Goal: Information Seeking & Learning: Learn about a topic

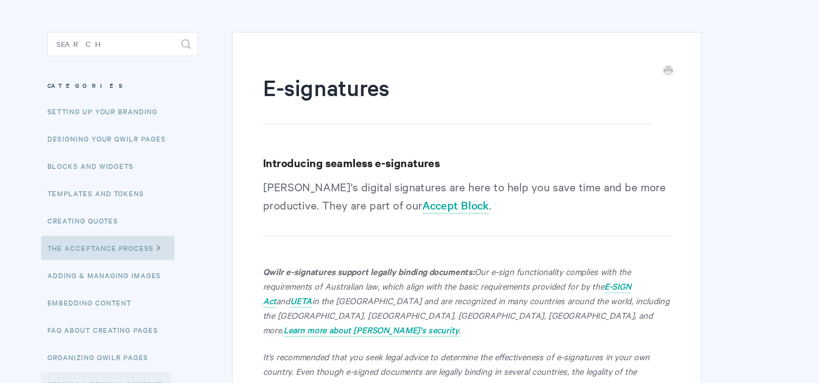
scroll to position [64, 0]
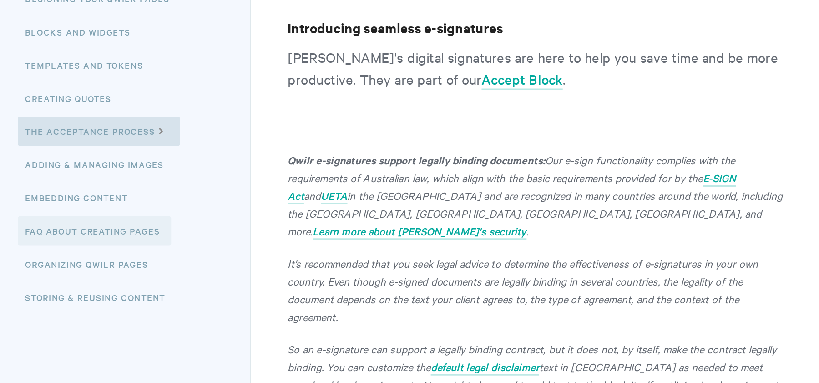
click at [226, 250] on link "FAQ About Creating Pages" at bounding box center [206, 250] width 95 height 18
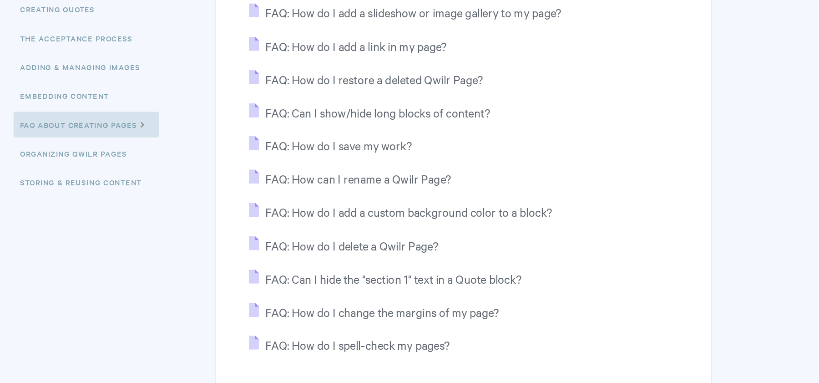
scroll to position [116, 0]
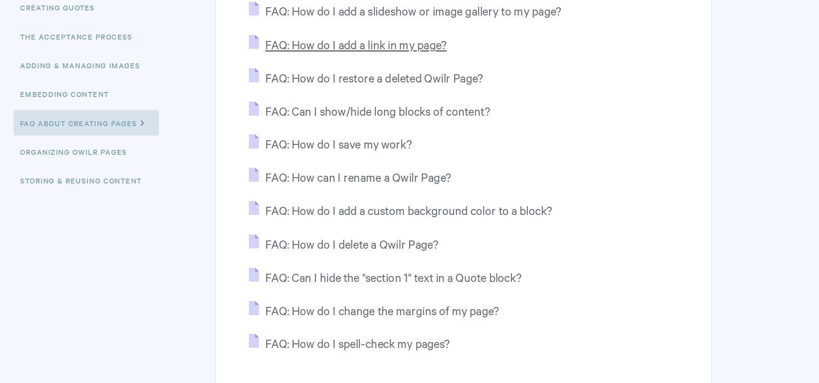
click at [439, 142] on span "FAQ: How do I add a link in my page?" at bounding box center [402, 142] width 129 height 10
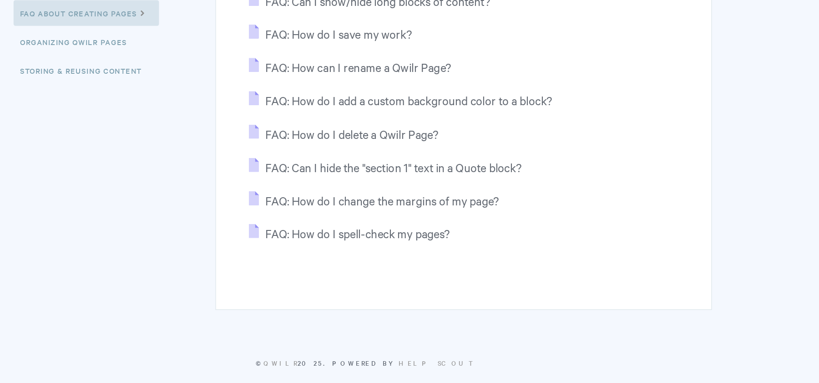
scroll to position [196, 0]
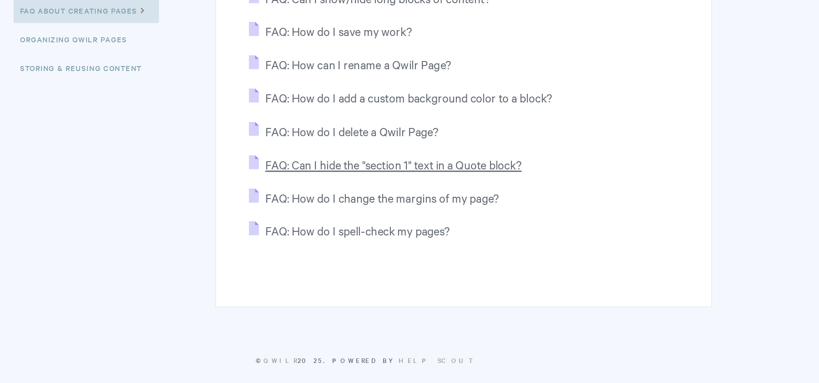
click at [505, 228] on span "FAQ: Can I hide the "section 1" text in a Quote block?" at bounding box center [429, 228] width 182 height 10
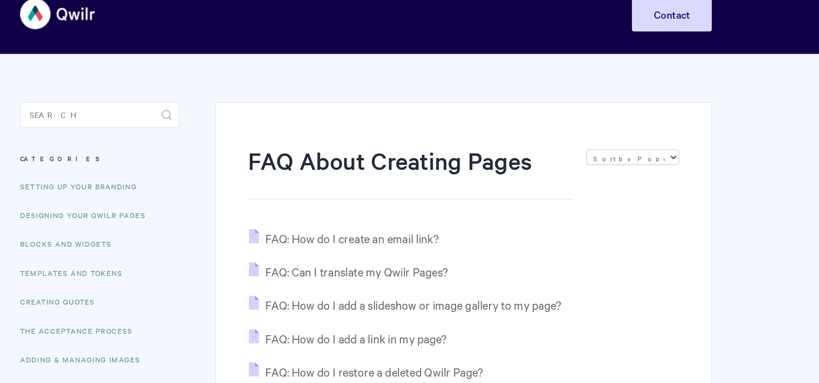
scroll to position [17, 0]
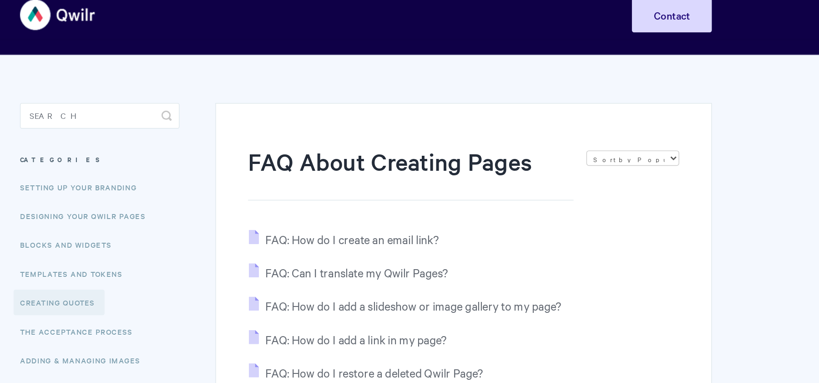
click at [203, 213] on link "Creating Quotes" at bounding box center [191, 215] width 65 height 18
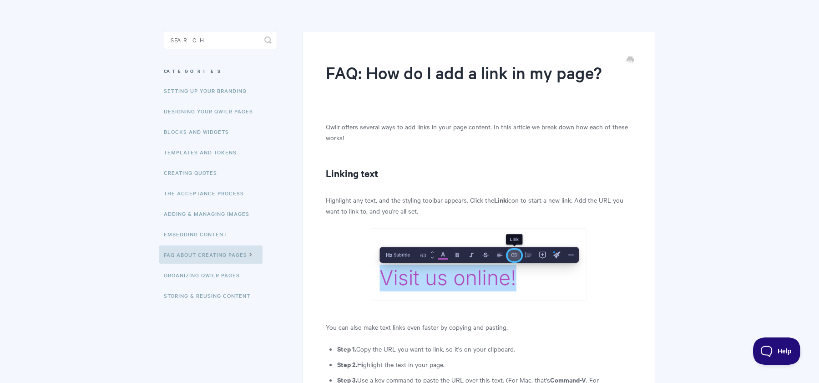
scroll to position [57, 0]
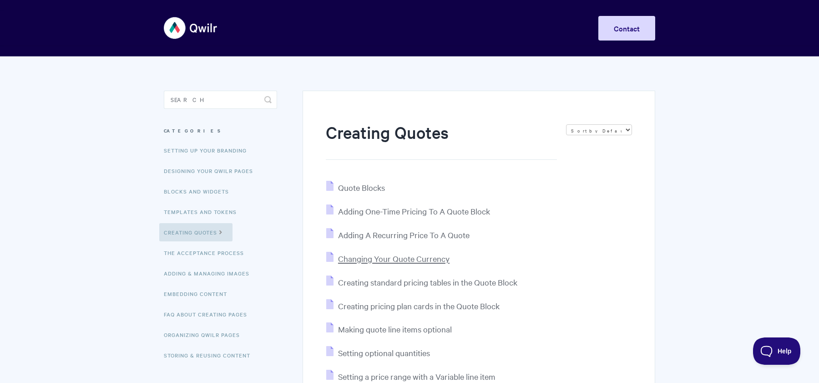
click at [428, 263] on span "Changing Your Quote Currency" at bounding box center [394, 258] width 112 height 10
